Goal: Download file/media

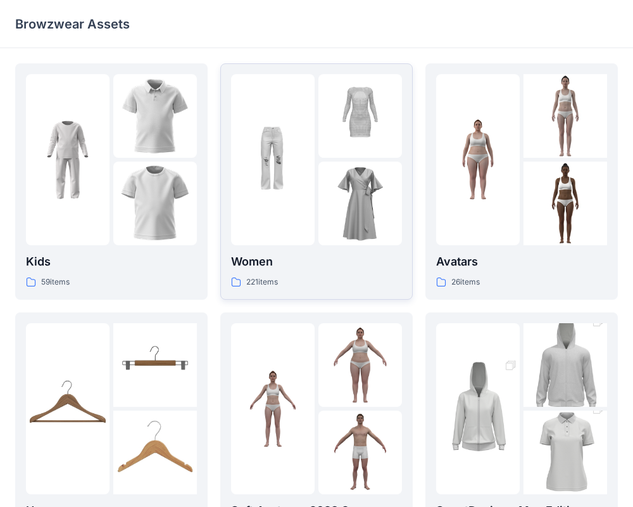
click at [327, 248] on div "Women 221 items" at bounding box center [316, 181] width 171 height 215
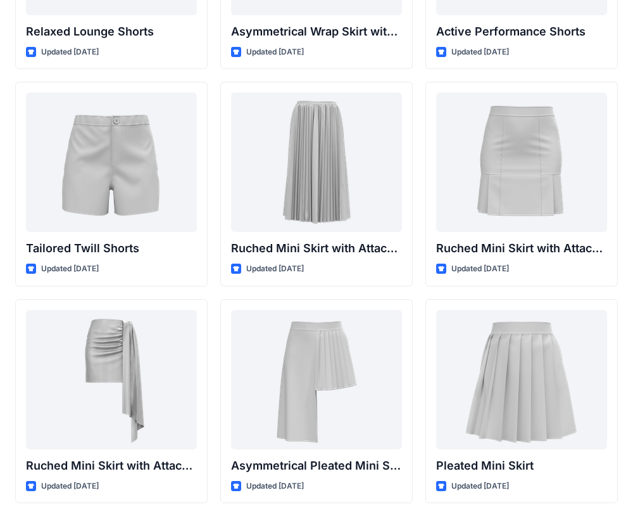
scroll to position [3241, 0]
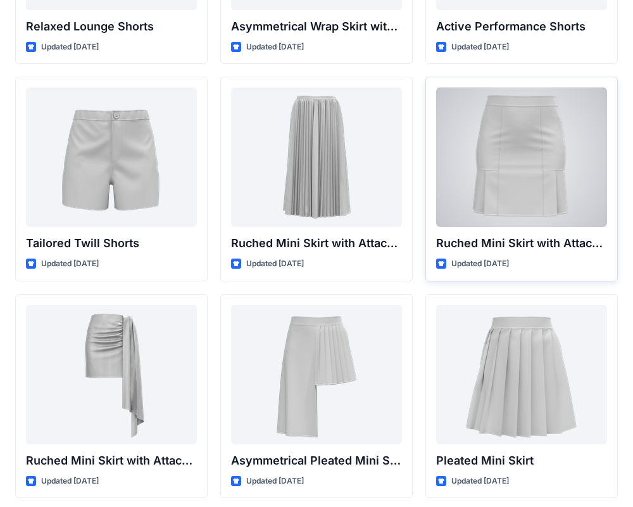
click at [566, 150] on div at bounding box center [521, 156] width 171 height 139
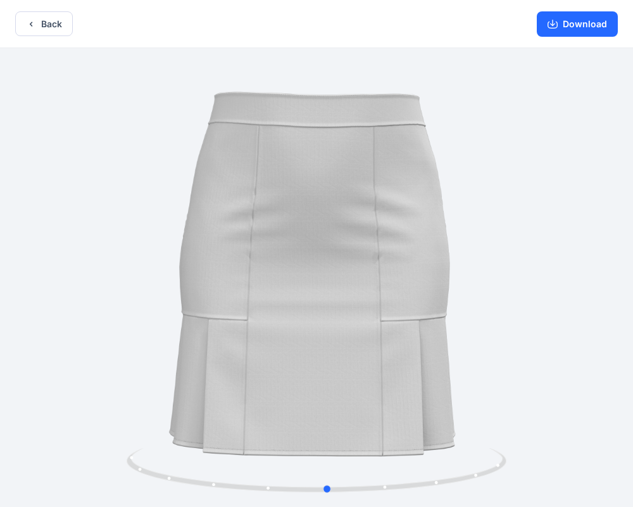
drag, startPoint x: 265, startPoint y: 360, endPoint x: 276, endPoint y: 383, distance: 24.9
click at [276, 383] on div at bounding box center [316, 278] width 633 height 461
click at [557, 34] on button "Download" at bounding box center [577, 23] width 81 height 25
